Goal: Find specific page/section: Find specific page/section

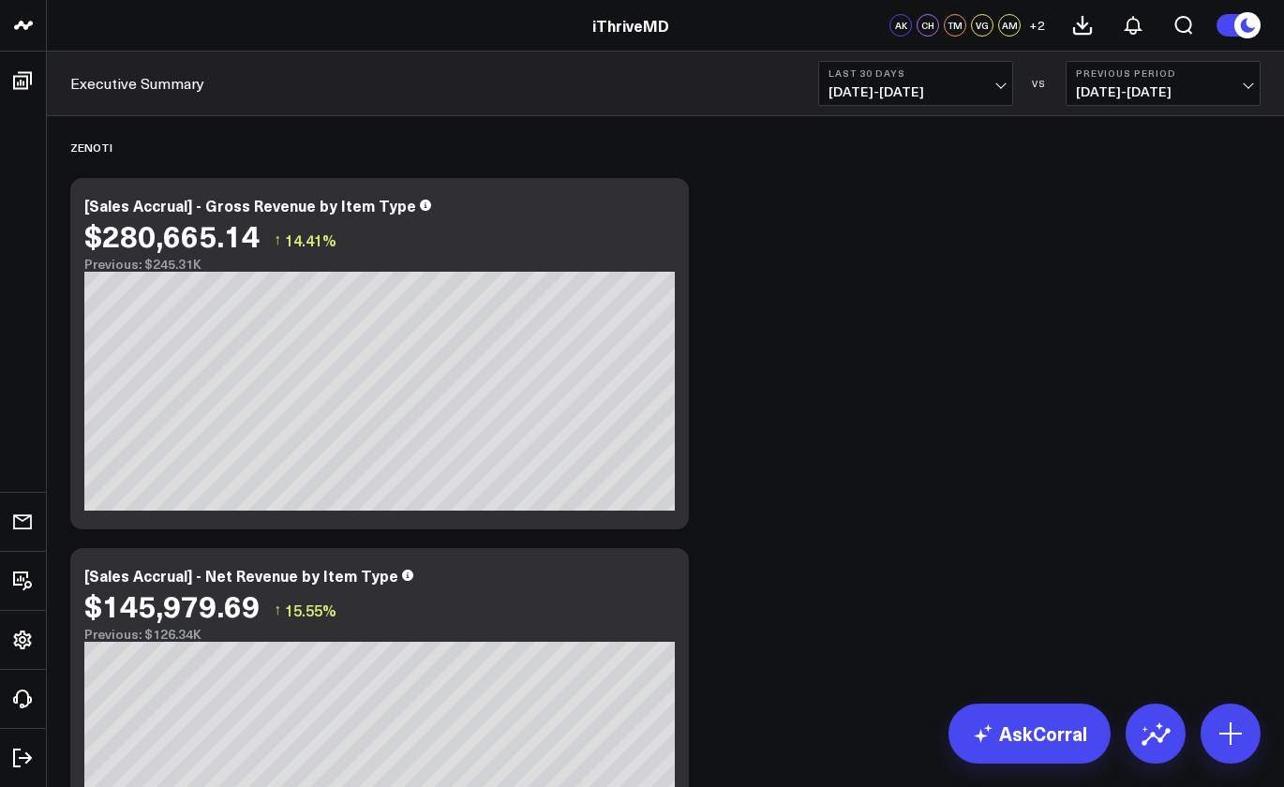
click at [959, 77] on b "Last 30 Days" at bounding box center [916, 72] width 174 height 11
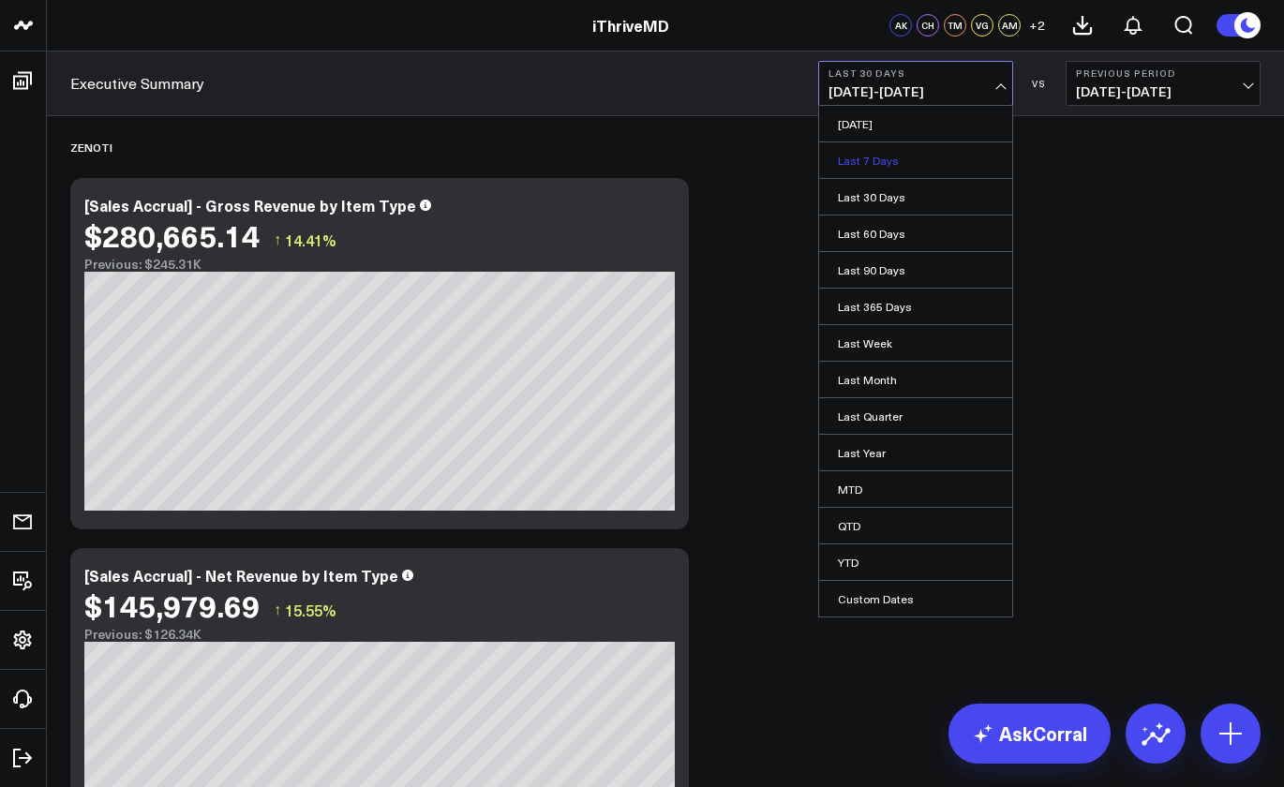
click at [904, 165] on link "Last 7 Days" at bounding box center [915, 160] width 193 height 36
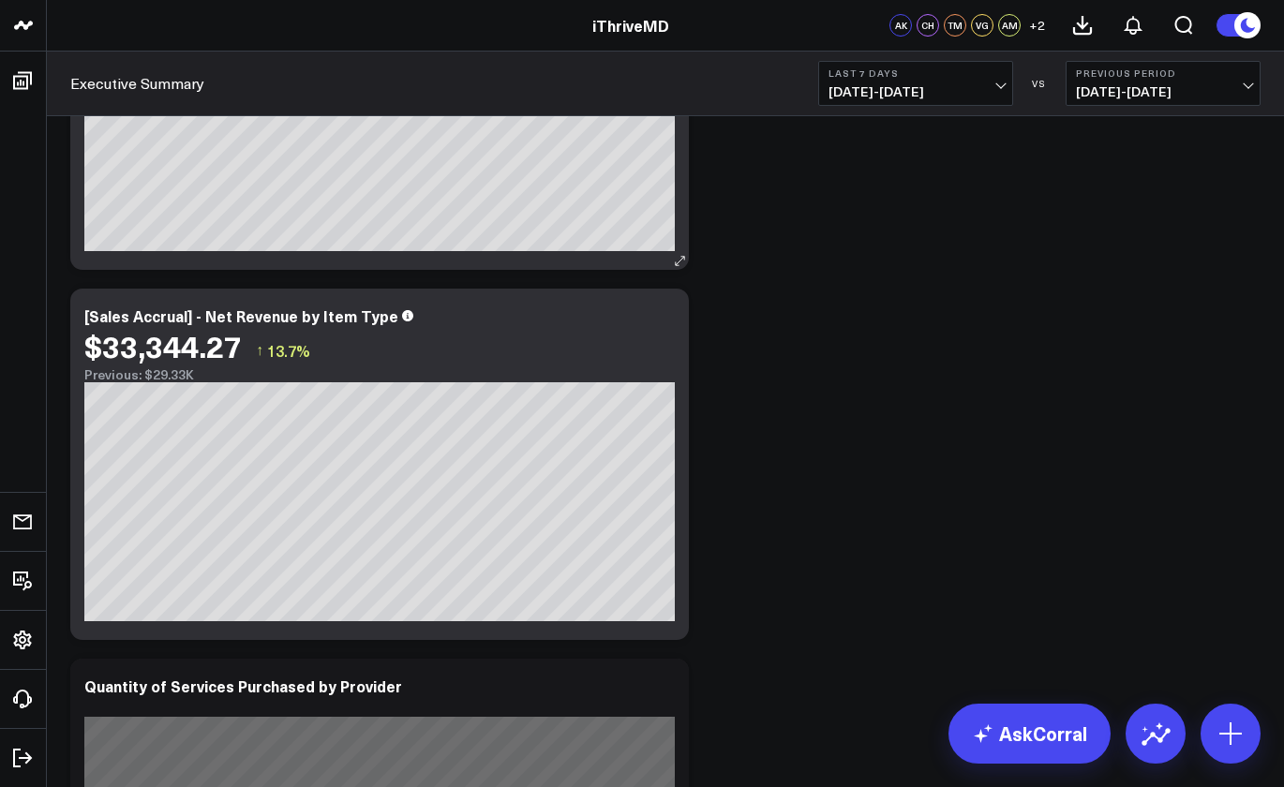
scroll to position [261, 0]
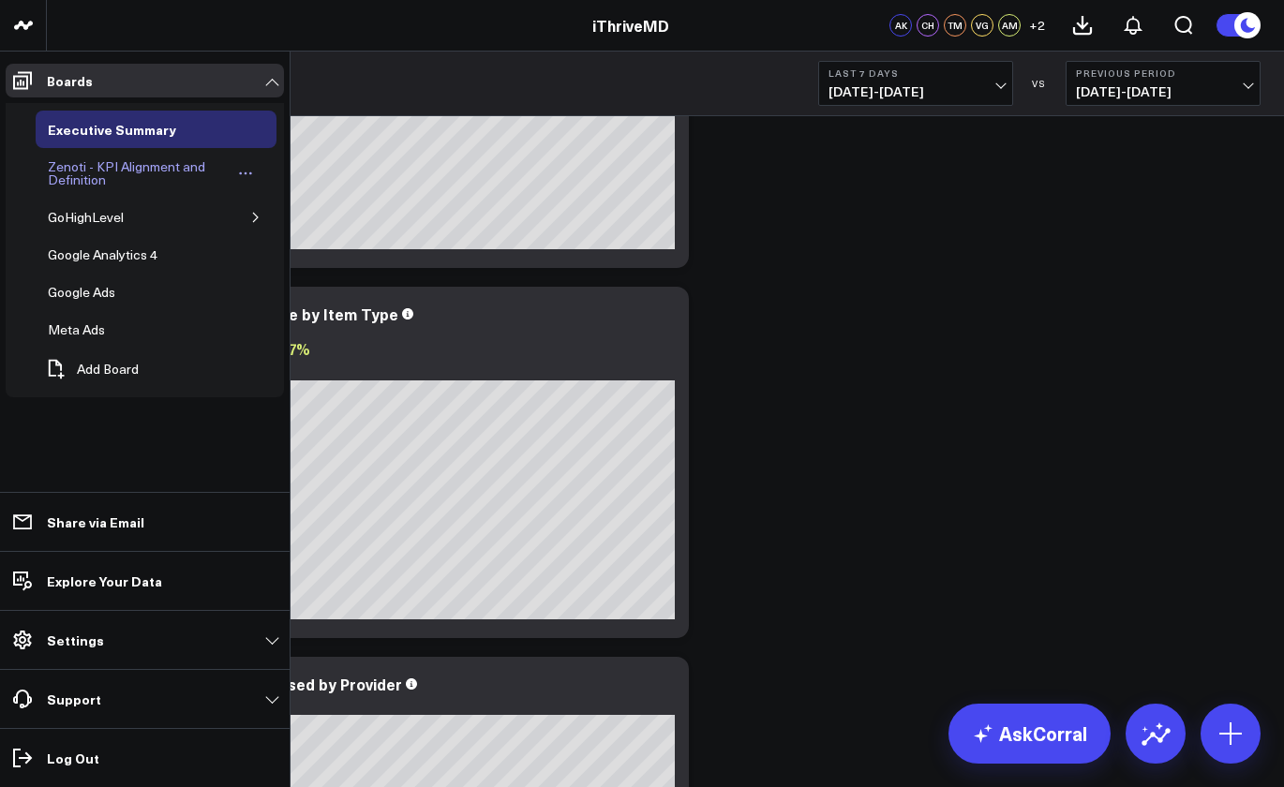
click at [69, 172] on div "Zenoti - KPI Alignment and Definition" at bounding box center [138, 174] width 191 height 36
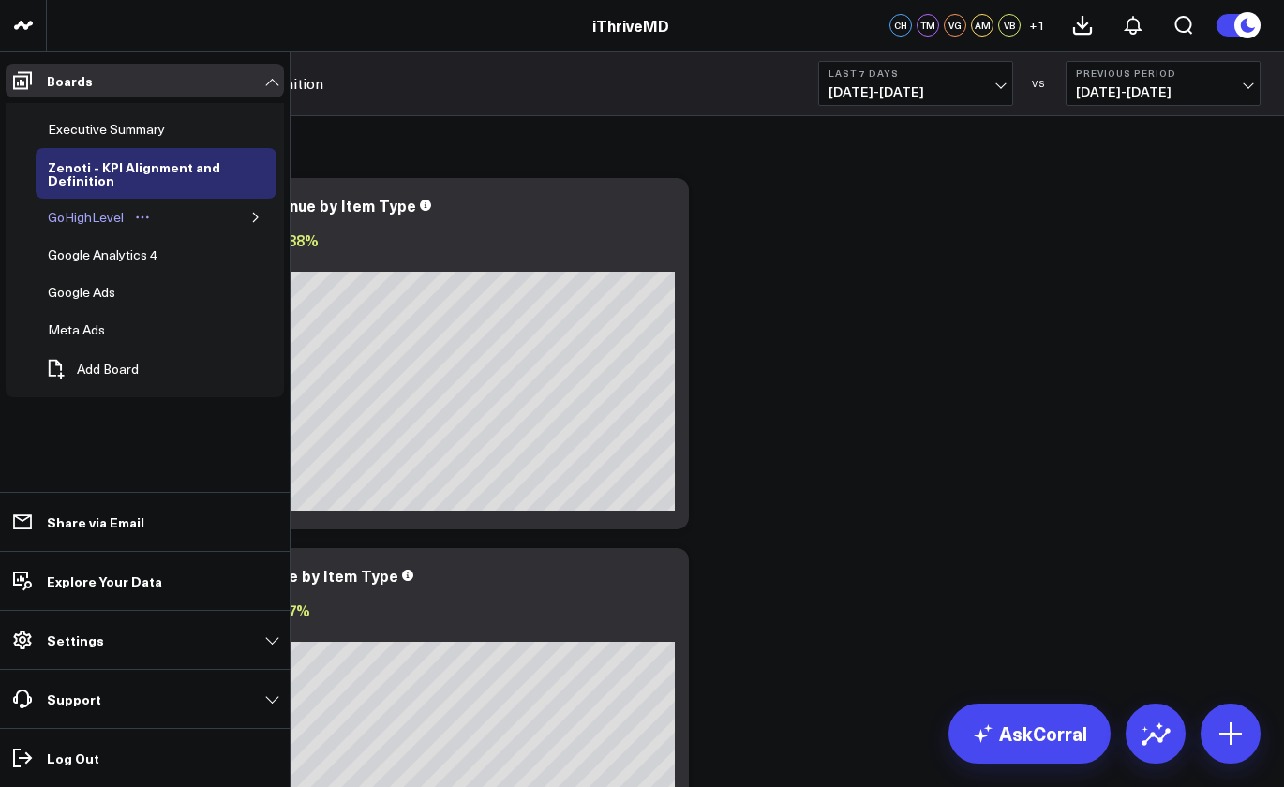
click at [73, 217] on div "GoHighLevel" at bounding box center [85, 217] width 85 height 22
